Goal: Check status: Check status

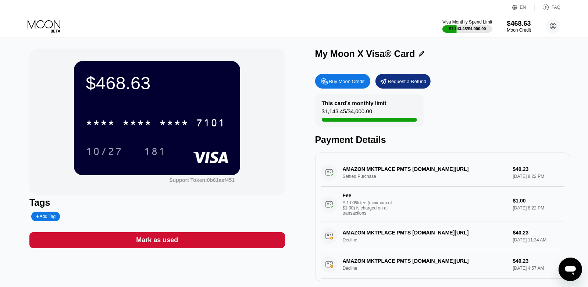
click at [61, 25] on icon at bounding box center [45, 26] width 34 height 13
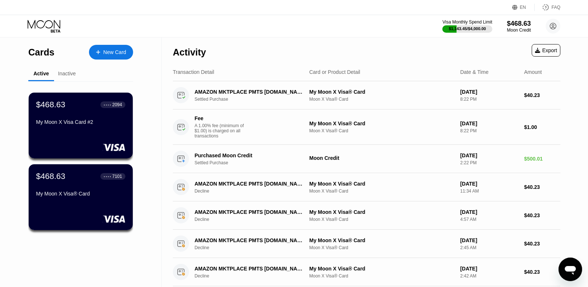
click at [68, 72] on div "Inactive" at bounding box center [67, 74] width 18 height 6
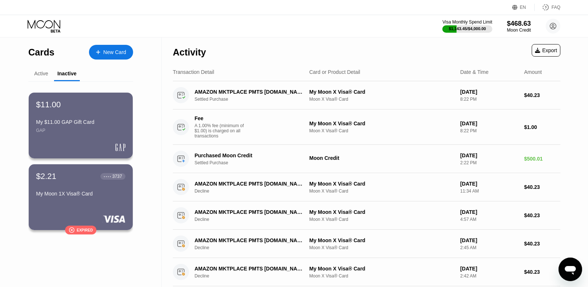
click at [38, 72] on div "Active" at bounding box center [41, 74] width 14 height 6
